Goal: Find specific page/section: Find specific page/section

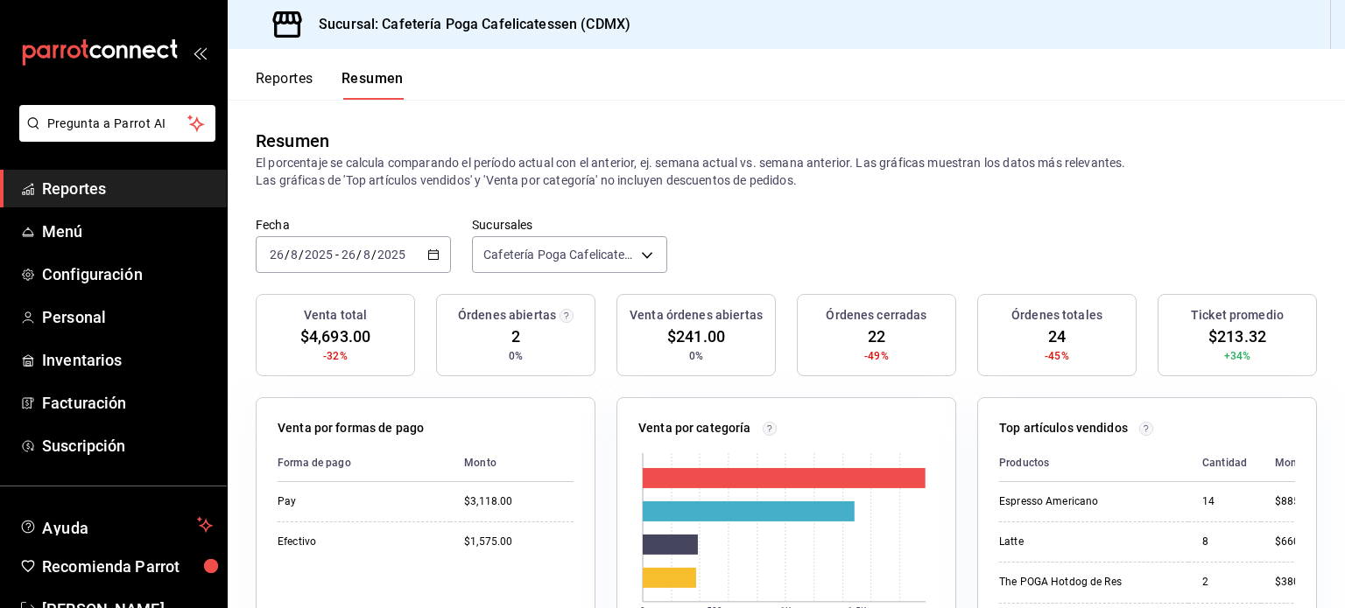
click at [286, 73] on button "Reportes" at bounding box center [285, 85] width 58 height 30
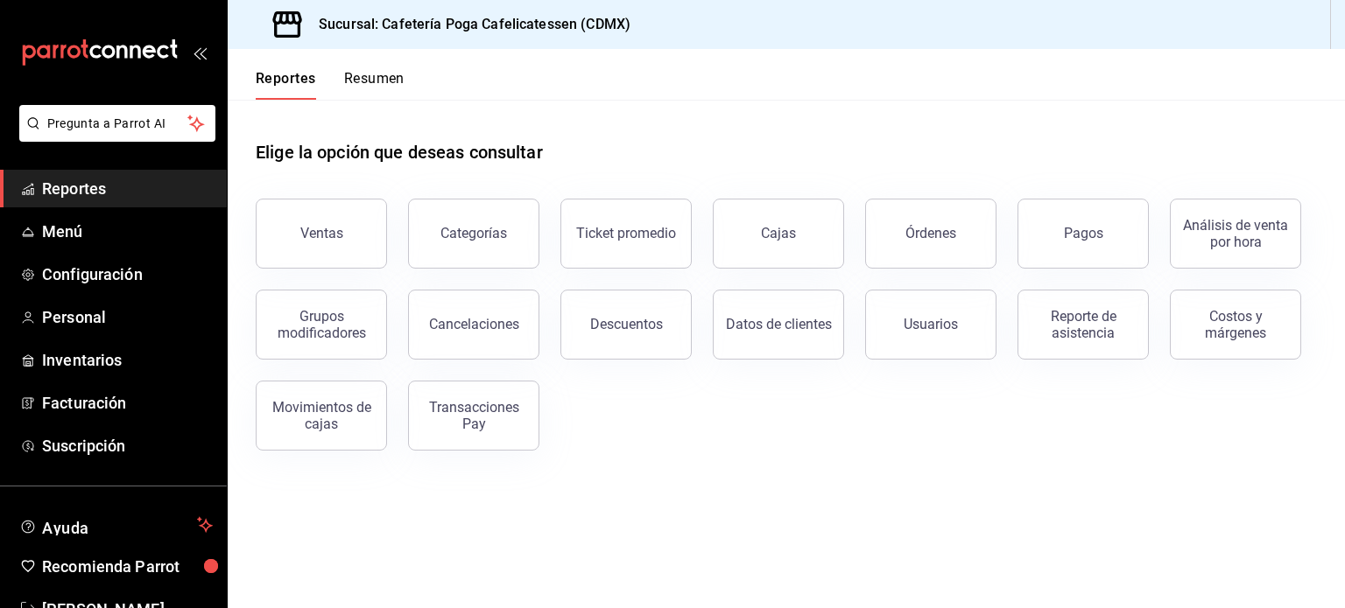
click at [370, 83] on button "Resumen" at bounding box center [374, 85] width 60 height 30
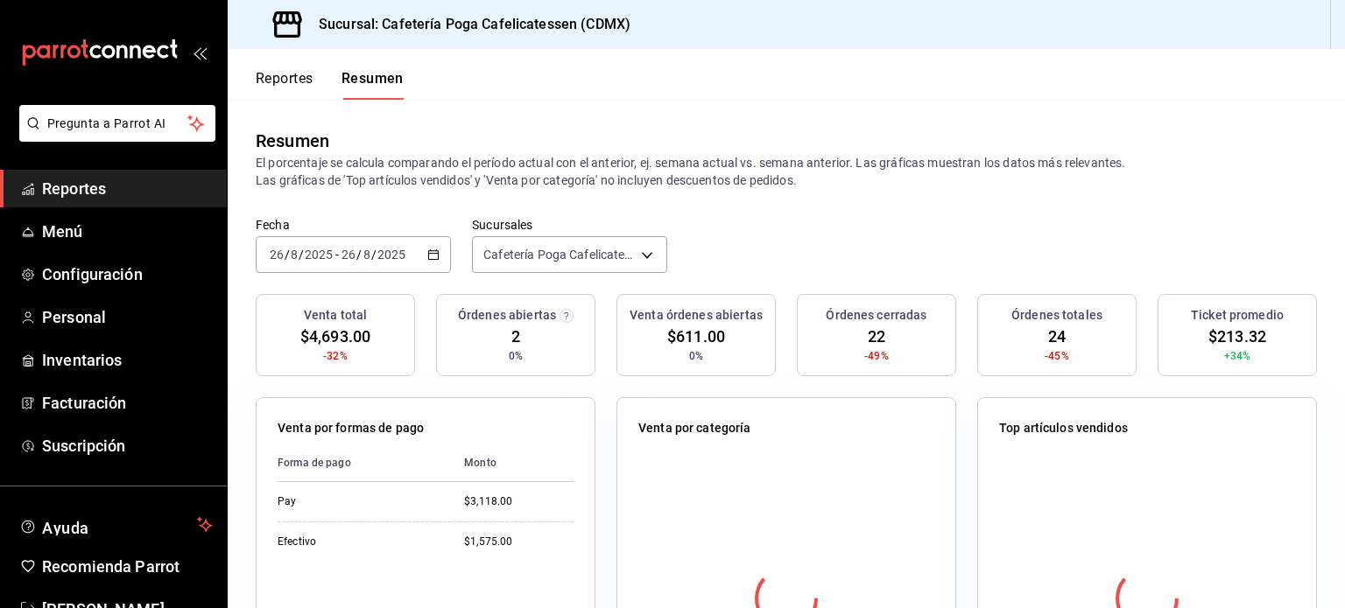
scroll to position [20, 0]
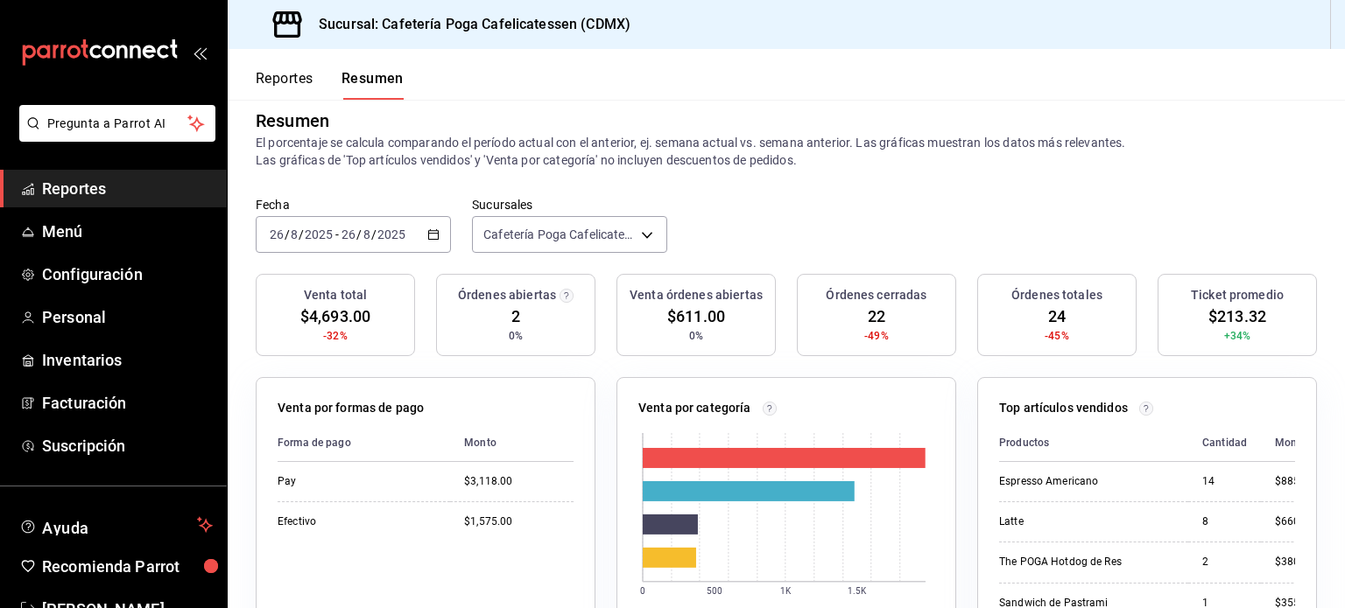
click at [108, 199] on span "Reportes" at bounding box center [127, 189] width 171 height 24
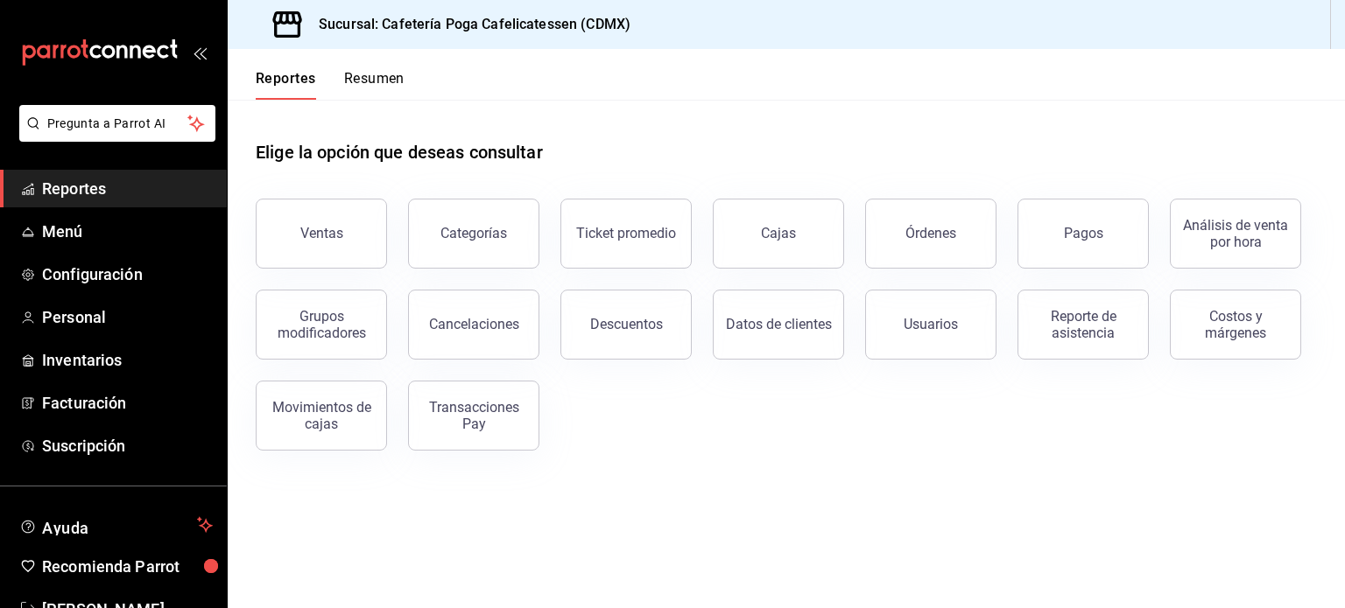
click at [374, 75] on button "Resumen" at bounding box center [374, 85] width 60 height 30
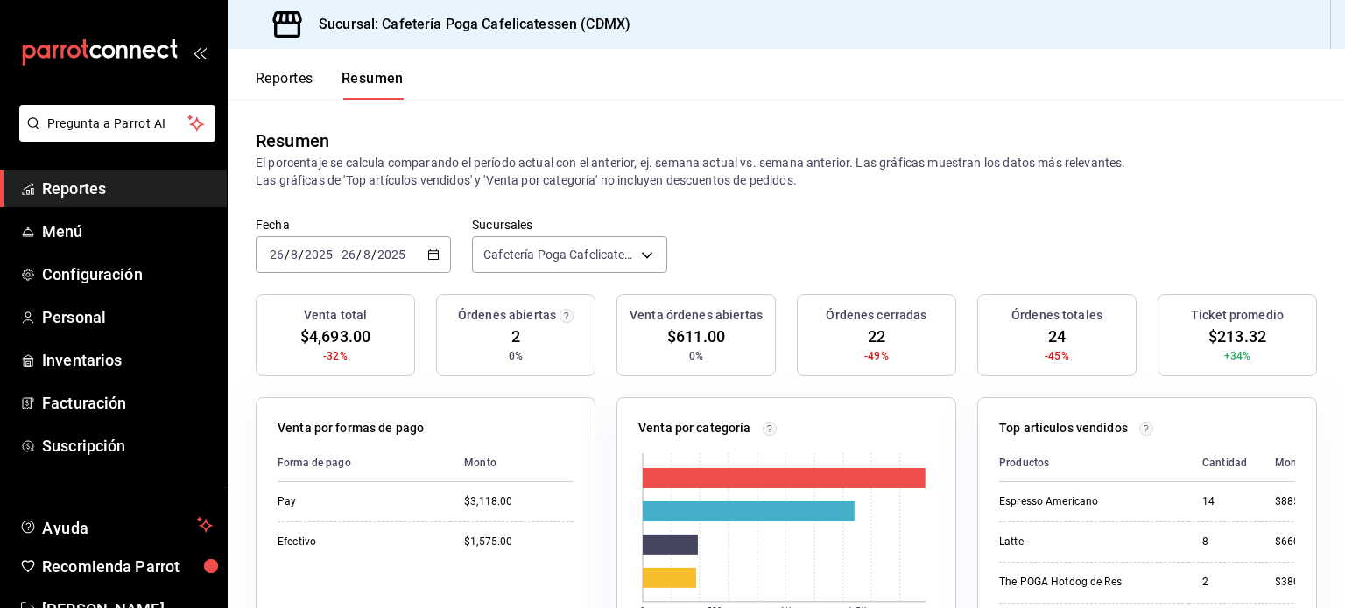
click at [280, 75] on button "Reportes" at bounding box center [285, 85] width 58 height 30
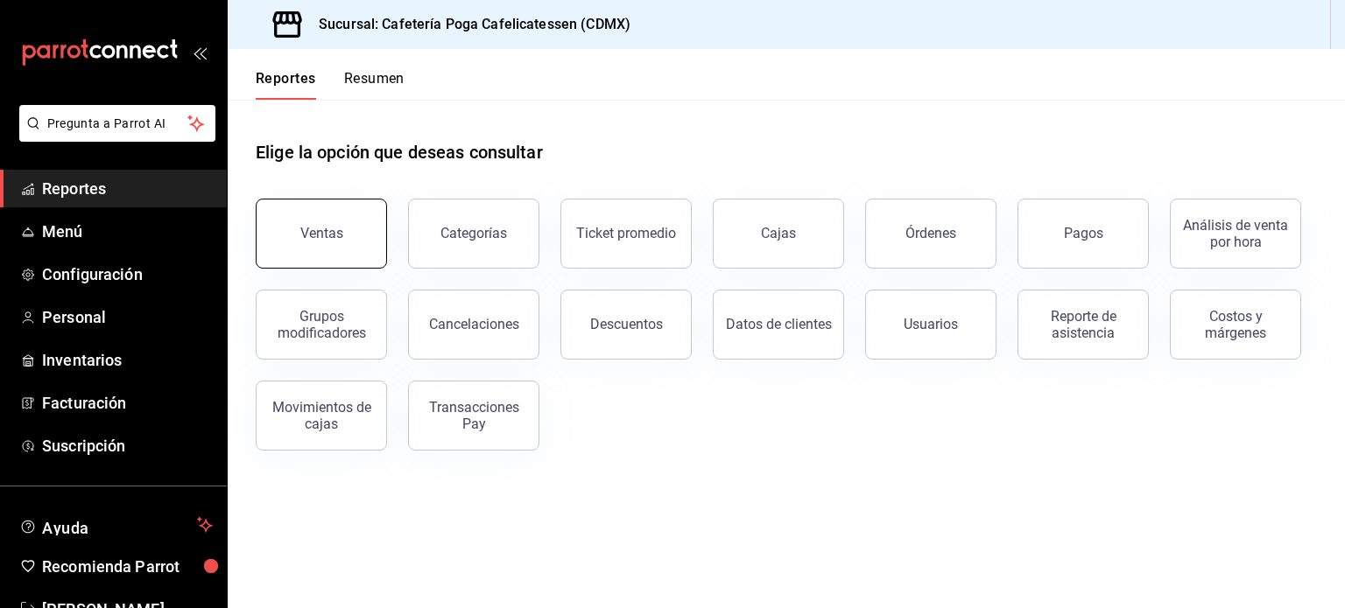
click at [312, 229] on div "Ventas" at bounding box center [321, 233] width 43 height 17
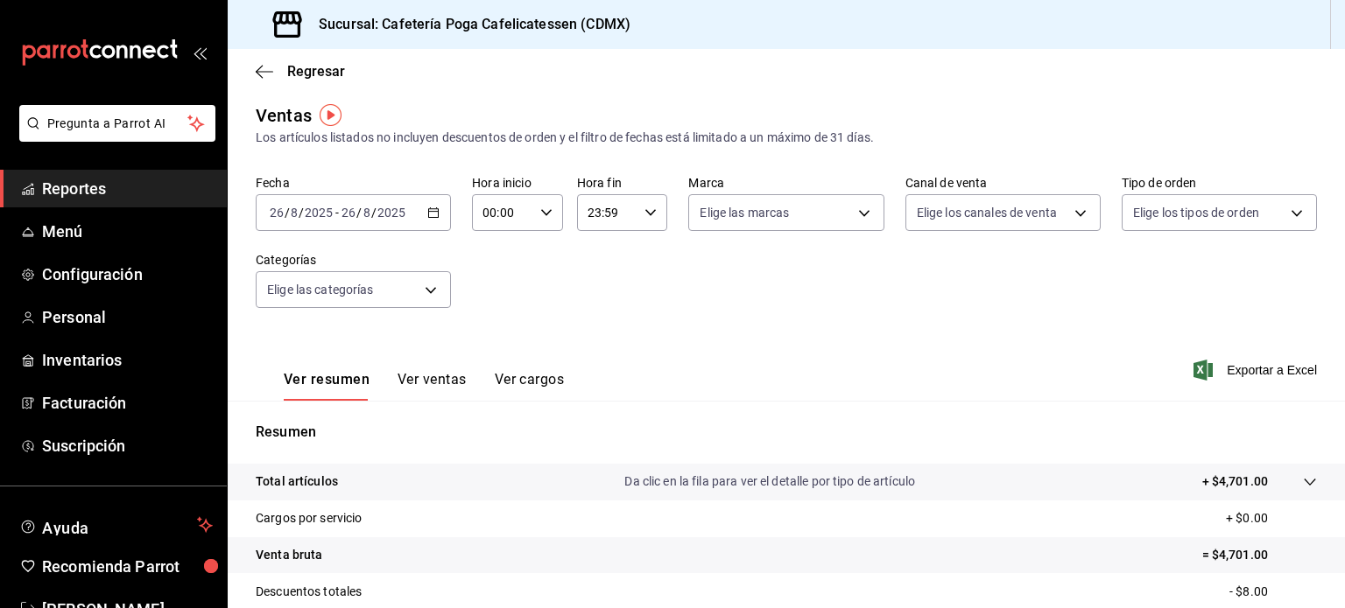
scroll to position [230, 0]
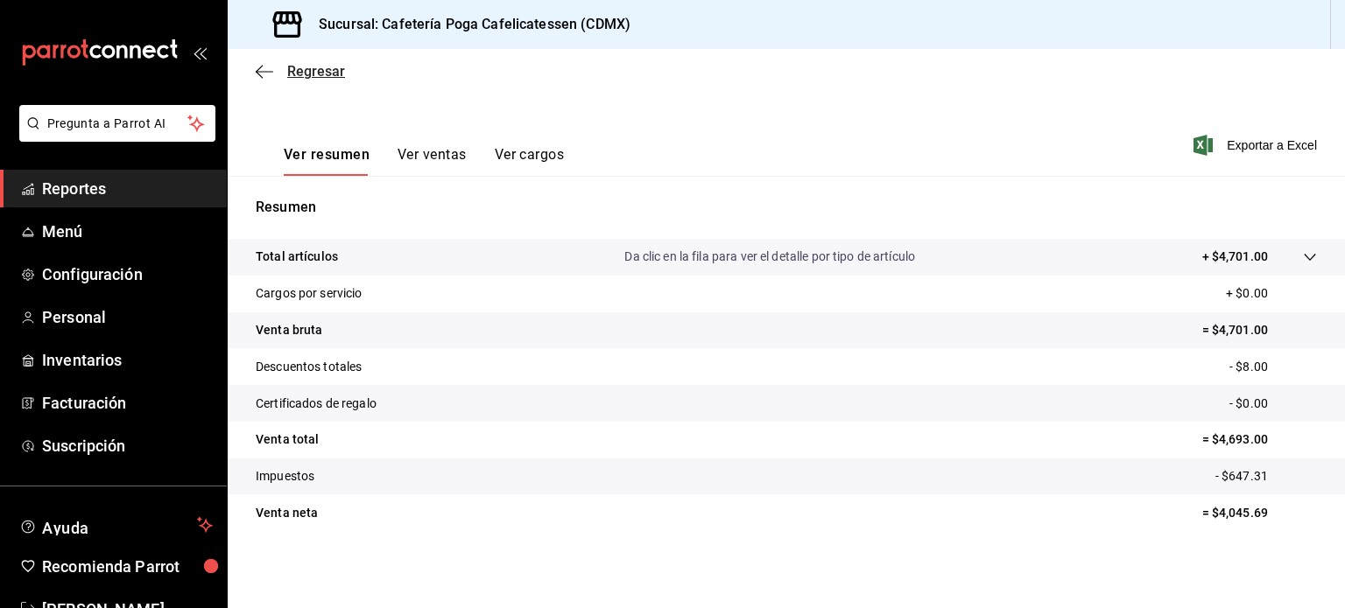
click at [308, 69] on span "Regresar" at bounding box center [316, 71] width 58 height 17
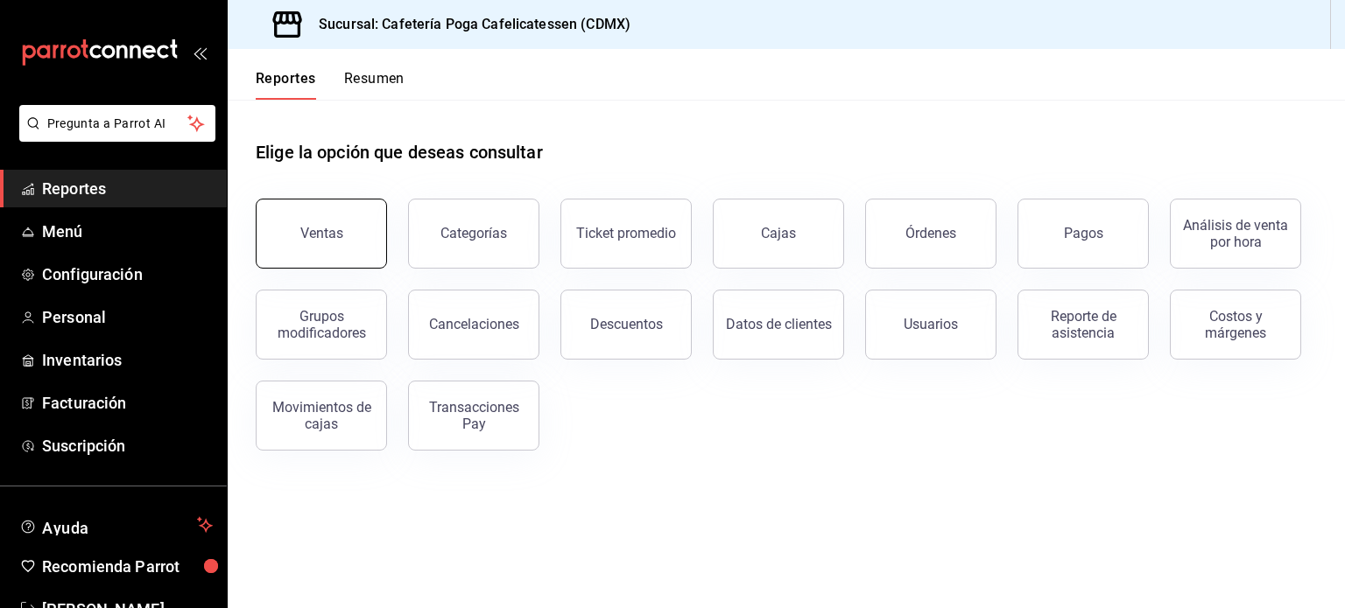
click at [343, 236] on button "Ventas" at bounding box center [321, 234] width 131 height 70
